Goal: Task Accomplishment & Management: Manage account settings

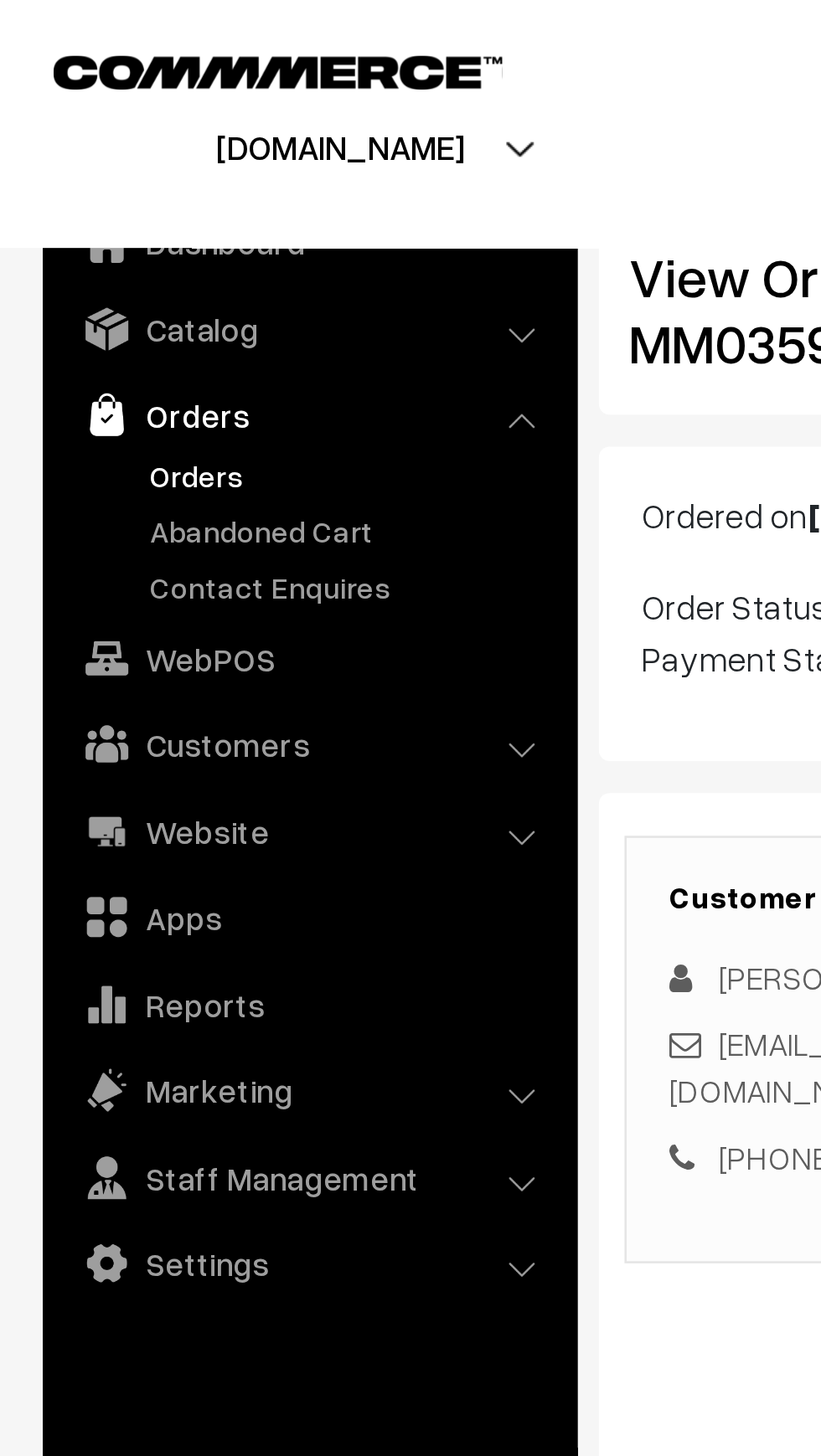
click at [61, 190] on link "Orders" at bounding box center [137, 186] width 166 height 17
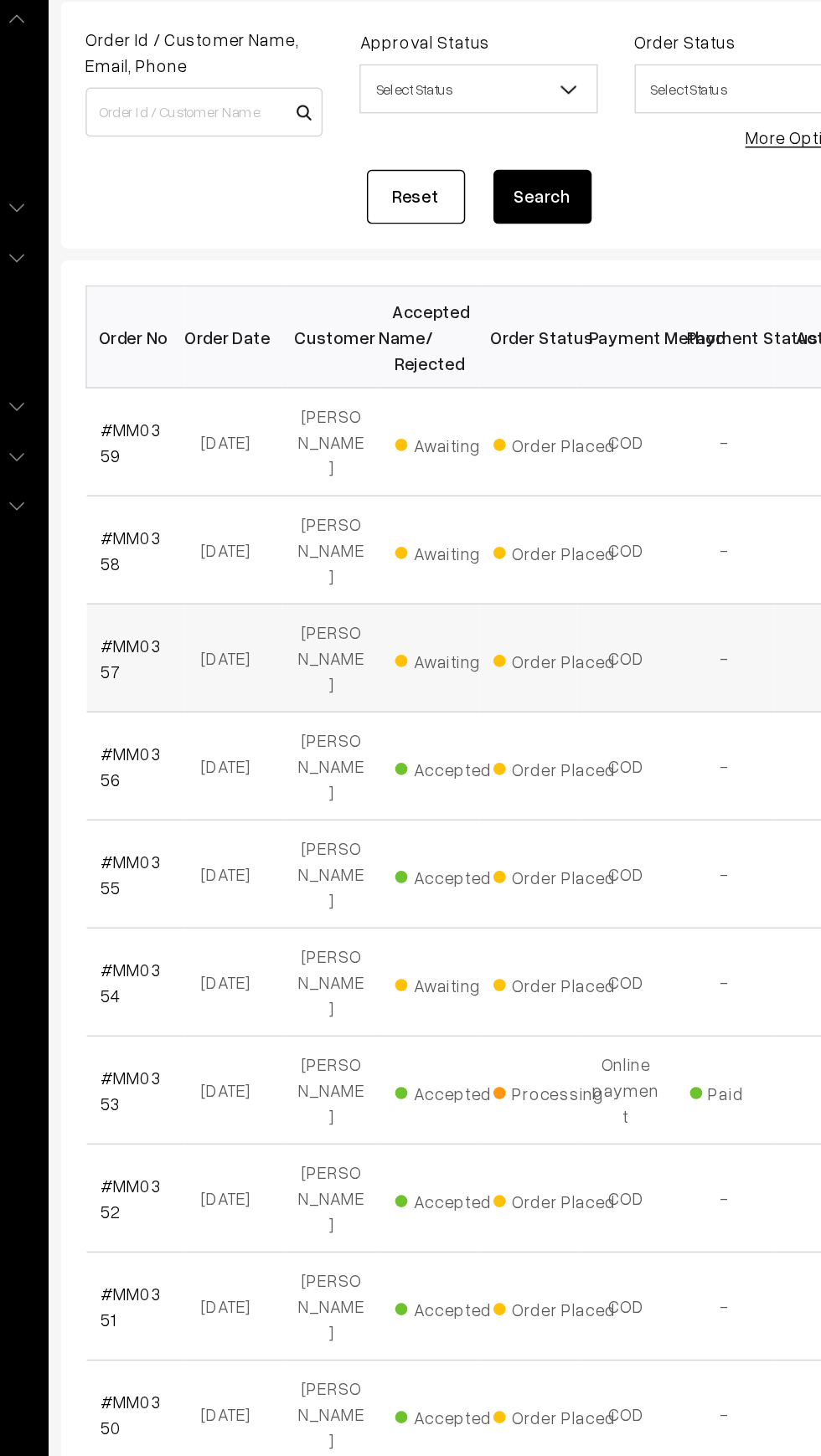
click at [484, 590] on span "Awaiting" at bounding box center [504, 601] width 83 height 22
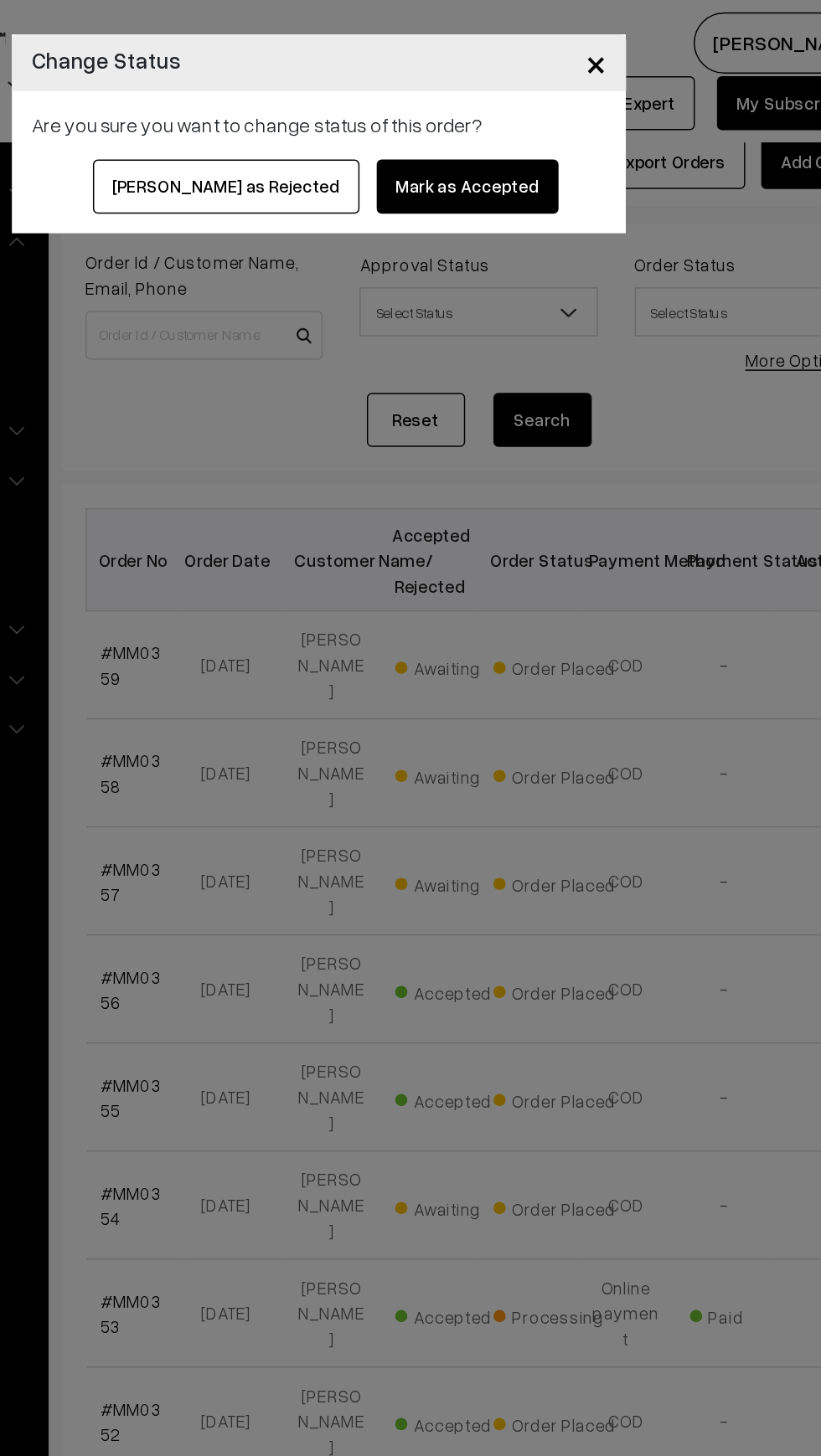
click at [487, 136] on button "Mark as Accepted" at bounding box center [511, 127] width 124 height 37
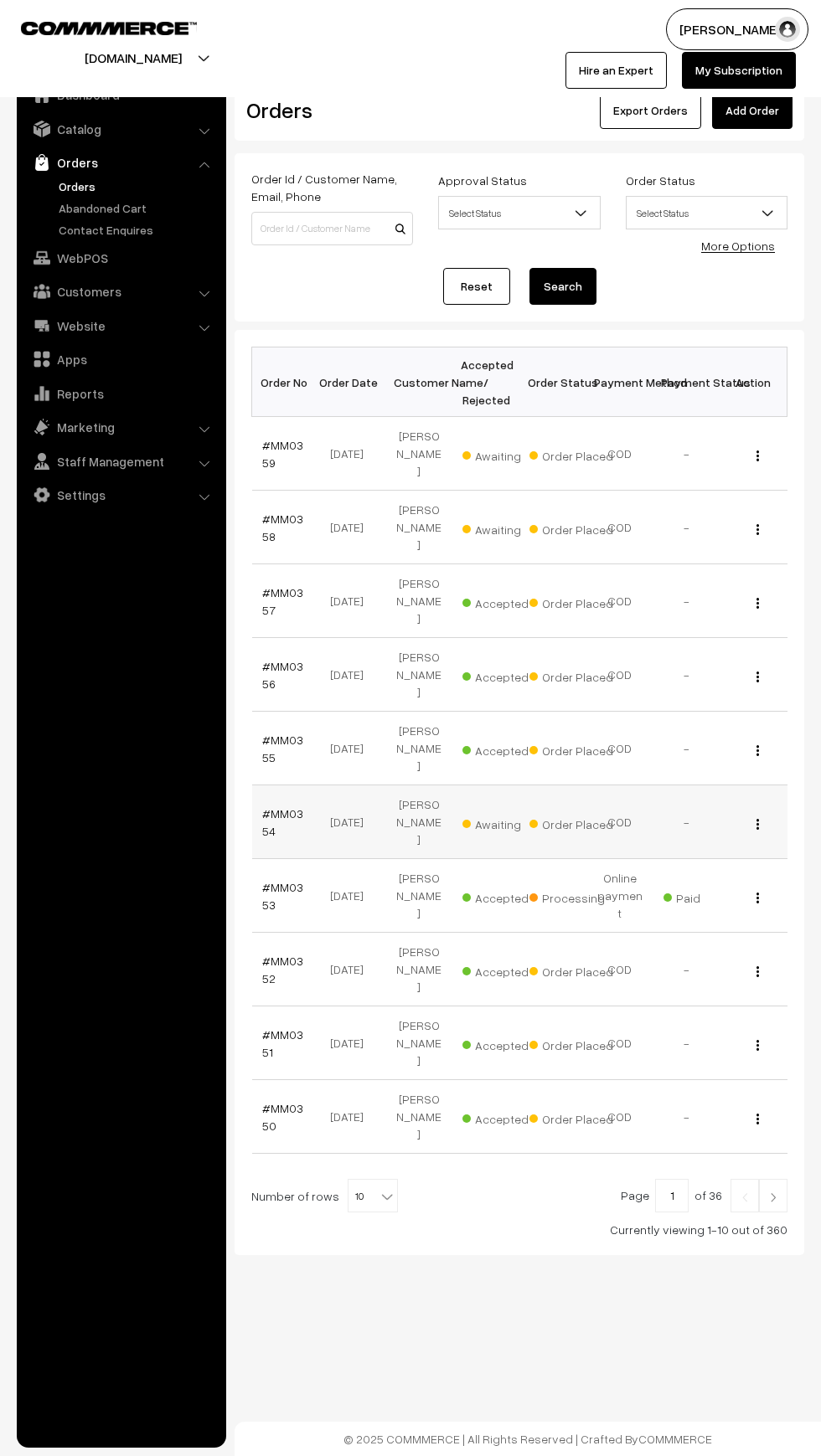
click at [331, 786] on td "[DATE]" at bounding box center [352, 822] width 67 height 73
click at [473, 811] on span "Awaiting" at bounding box center [504, 822] width 83 height 22
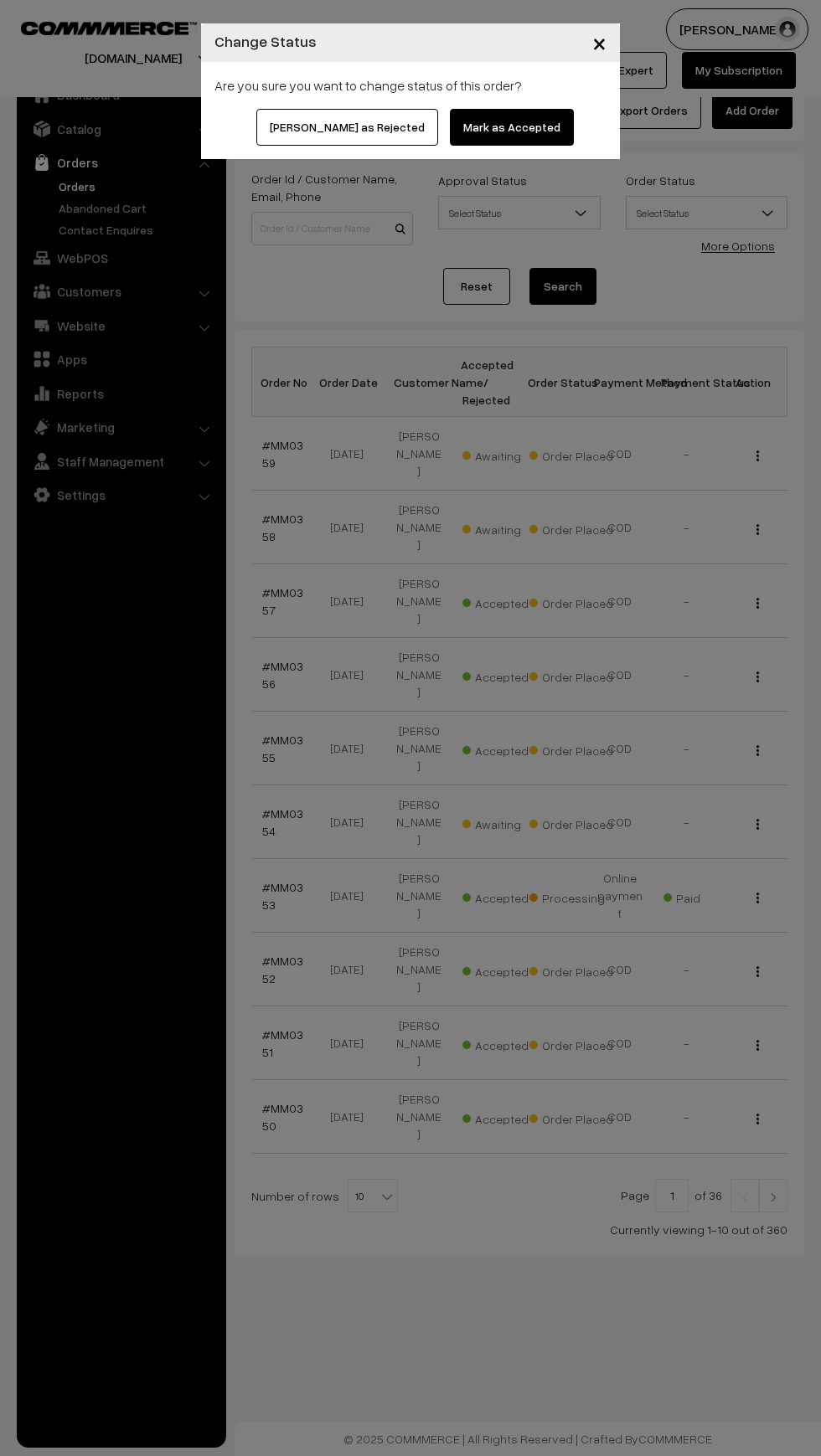
click at [296, 144] on button "Mark as Rejected" at bounding box center [347, 127] width 182 height 37
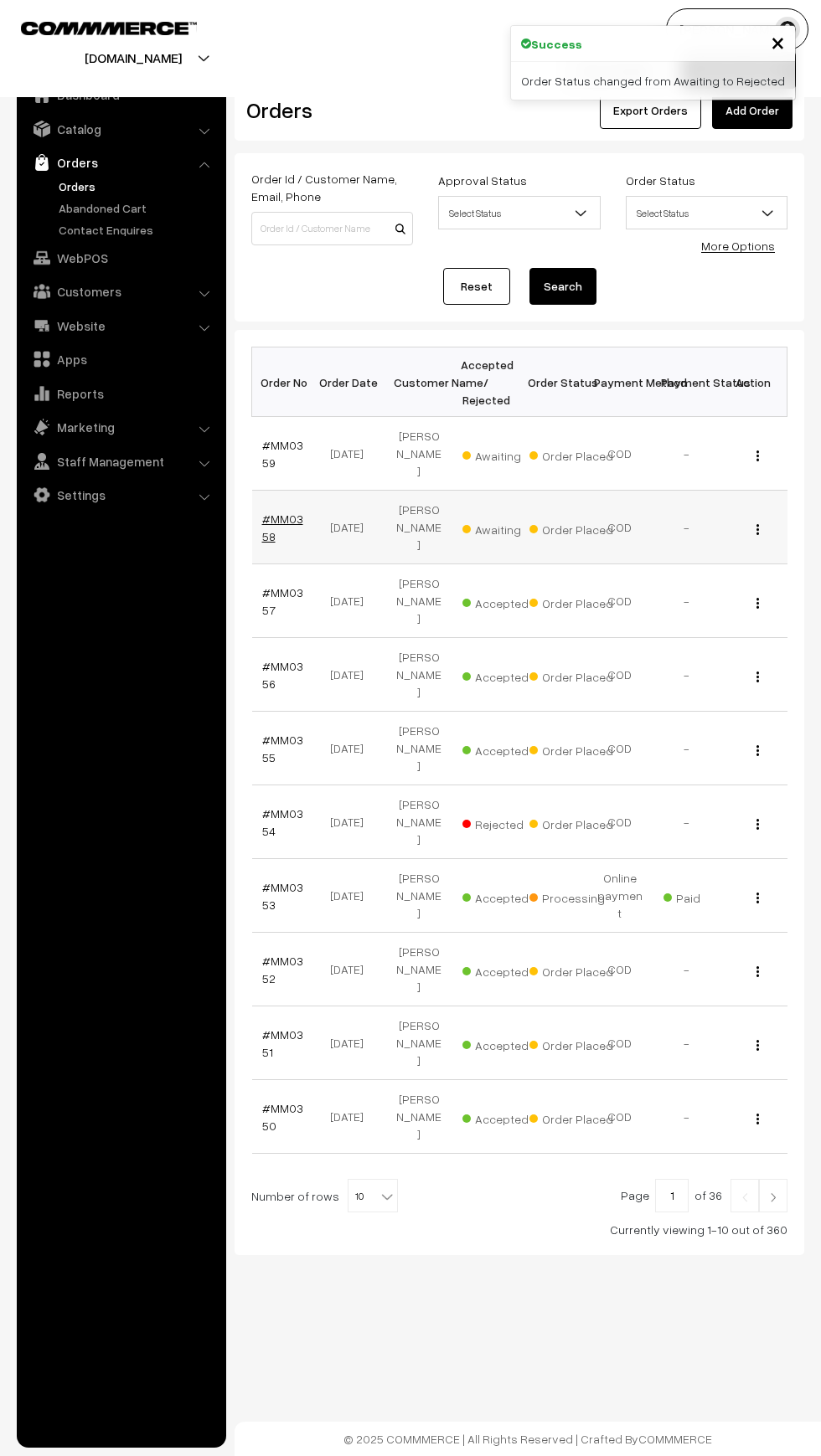
click at [303, 512] on link "#MM0358" at bounding box center [282, 527] width 41 height 32
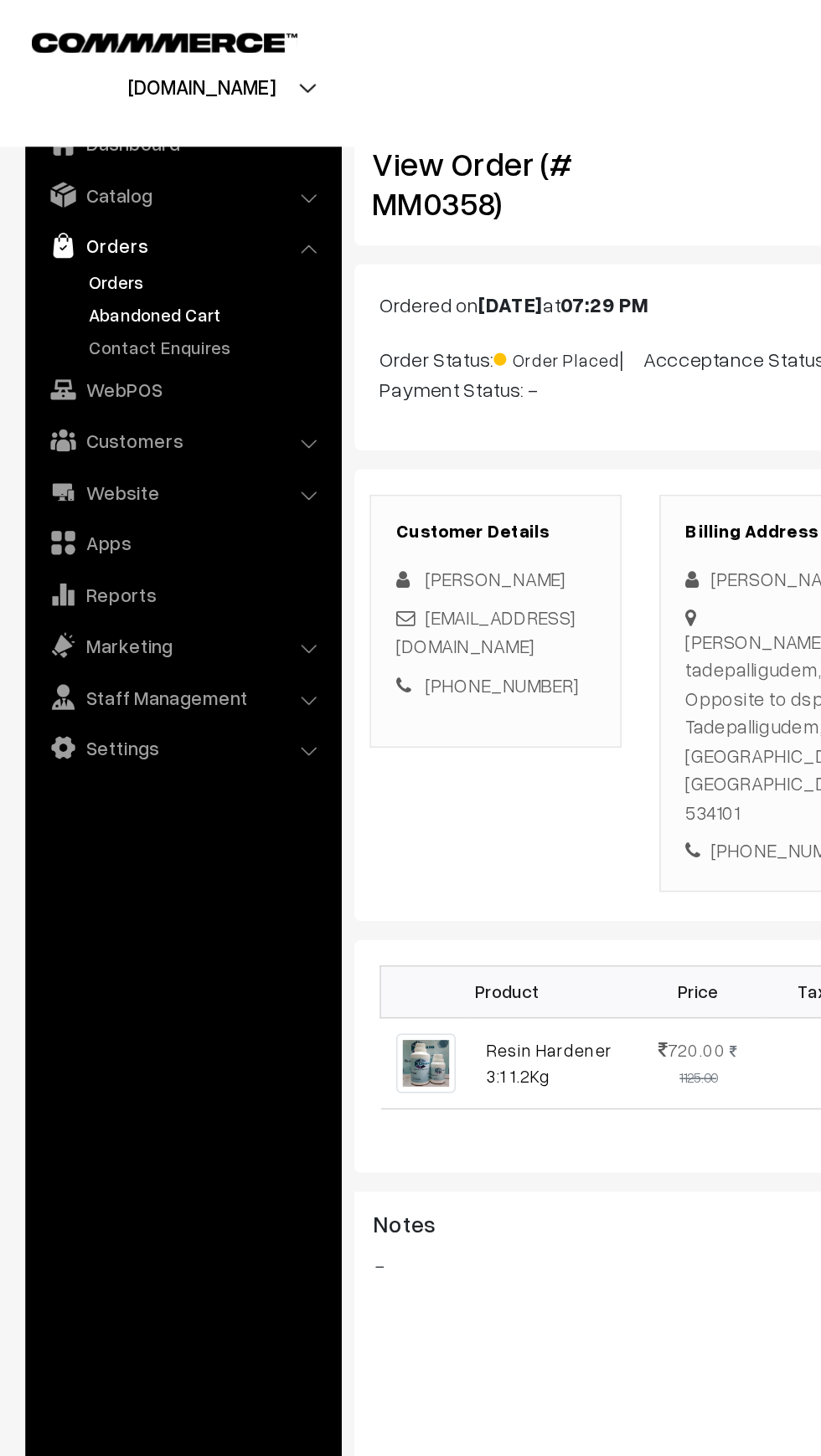
click at [54, 205] on link "Abandoned Cart" at bounding box center [137, 207] width 166 height 17
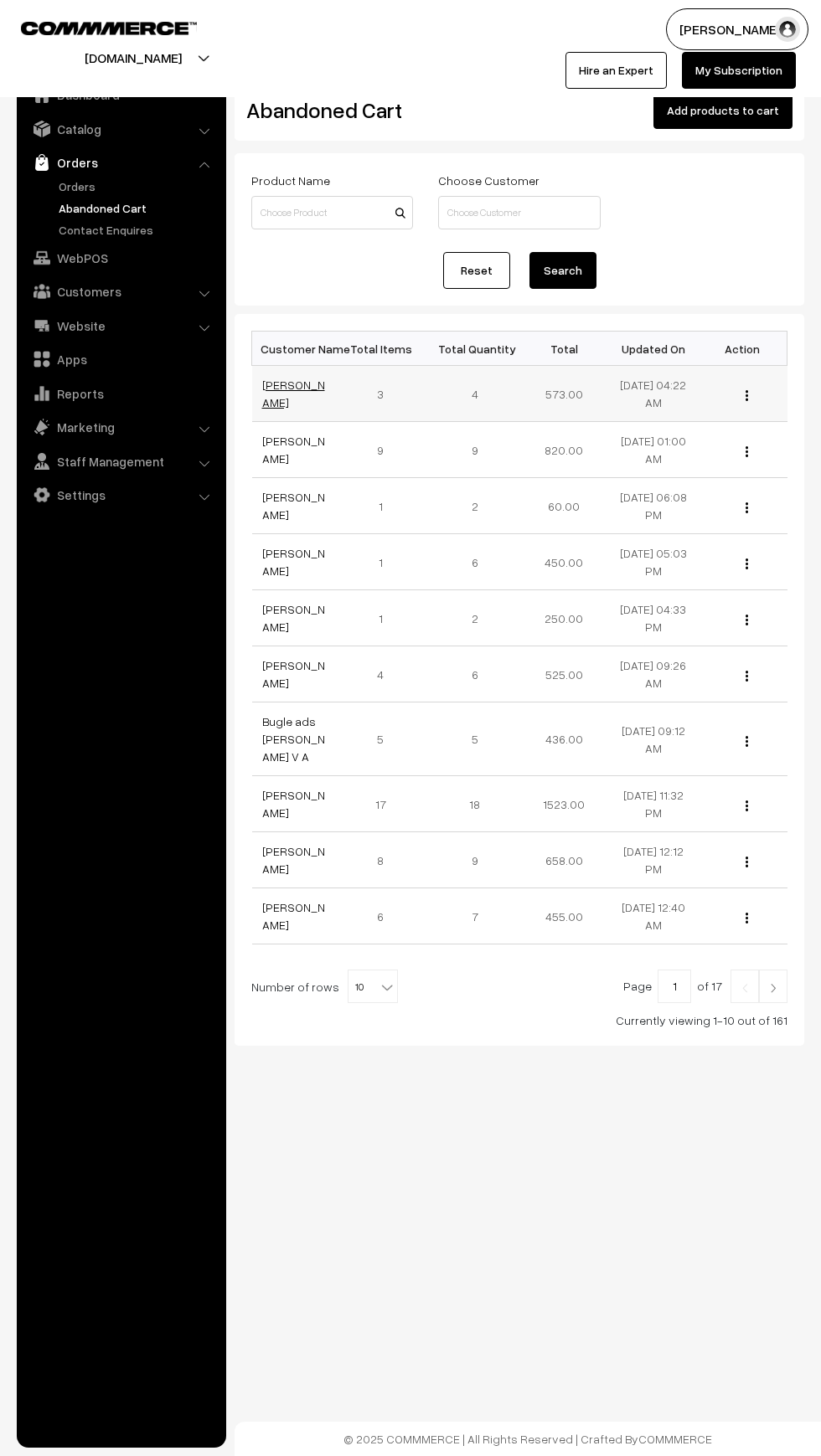
click at [283, 404] on link "[PERSON_NAME]" at bounding box center [293, 393] width 63 height 32
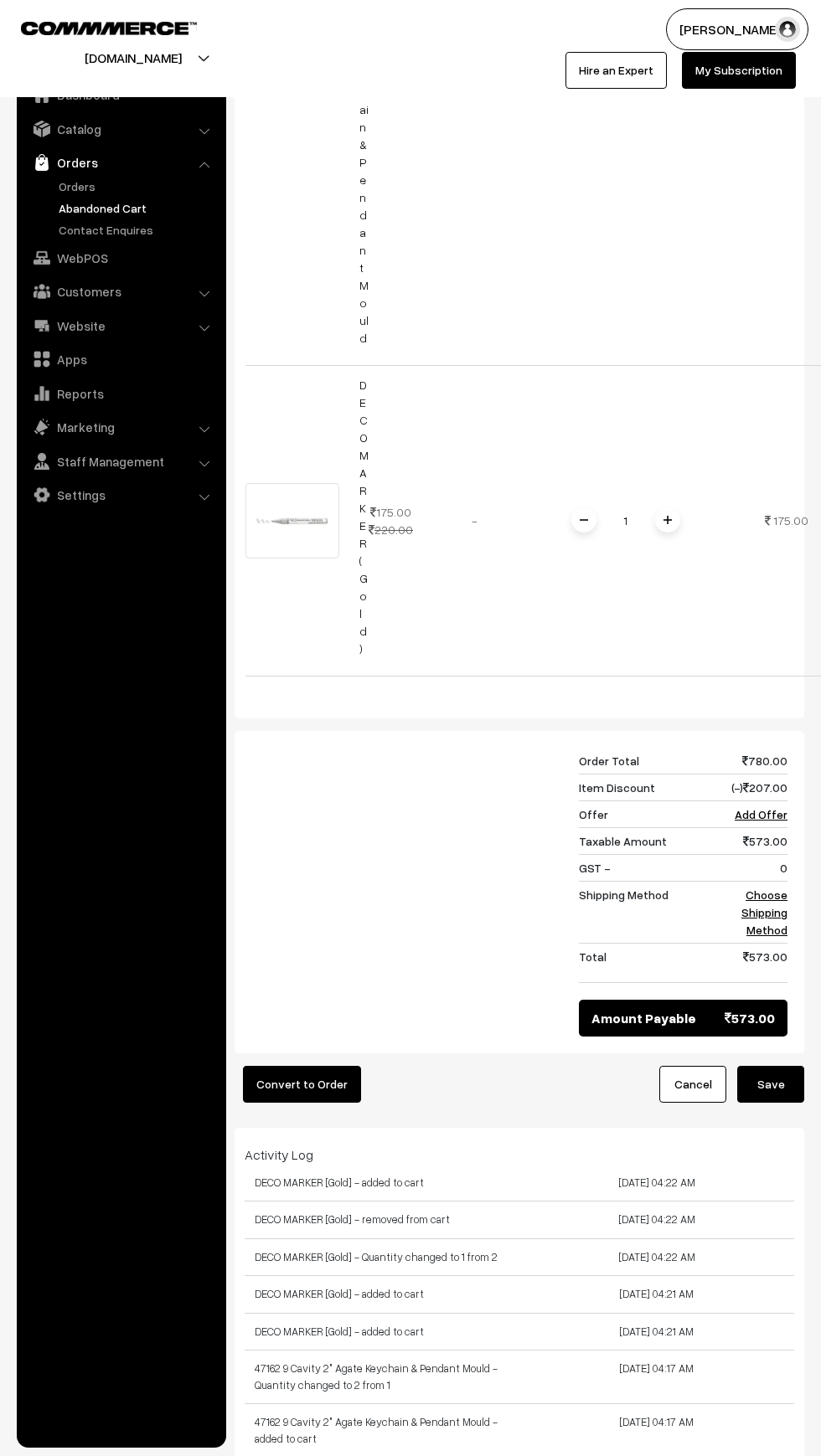
scroll to position [1460, 0]
